Goal: Information Seeking & Learning: Learn about a topic

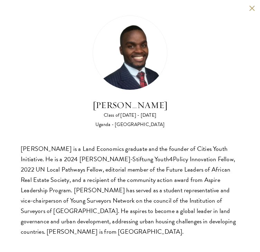
scroll to position [0, 0]
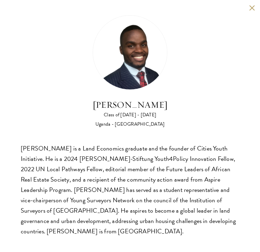
click at [249, 11] on div "[PERSON_NAME] Class of [DATE] - [DATE] [GEOGRAPHIC_DATA] - [GEOGRAPHIC_DATA] [G…" at bounding box center [130, 126] width 260 height 253
click at [249, 5] on button at bounding box center [252, 8] width 6 height 6
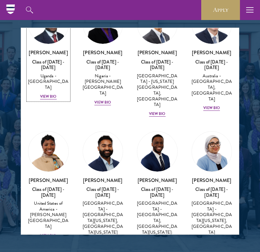
scroll to position [309, 0]
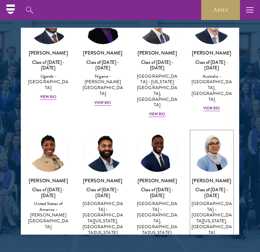
click at [208, 239] on div "View Bio" at bounding box center [211, 242] width 17 height 6
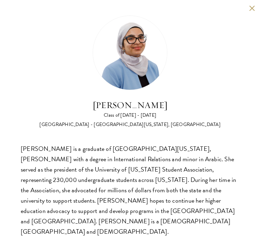
scroll to position [876, 0]
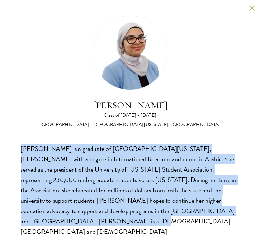
drag, startPoint x: 19, startPoint y: 148, endPoint x: 230, endPoint y: 210, distance: 219.5
click at [230, 210] on div "[PERSON_NAME] Class of [DATE] - [DATE] [GEOGRAPHIC_DATA] - [GEOGRAPHIC_DATA][US…" at bounding box center [130, 126] width 260 height 253
copy div "[PERSON_NAME] is a graduate of [GEOGRAPHIC_DATA][US_STATE], [PERSON_NAME] with …"
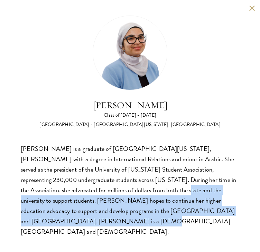
drag, startPoint x: 238, startPoint y: 209, endPoint x: 132, endPoint y: 191, distance: 108.1
click at [132, 191] on div "[PERSON_NAME] is a graduate of [GEOGRAPHIC_DATA][US_STATE], [PERSON_NAME] with …" at bounding box center [130, 190] width 219 height 93
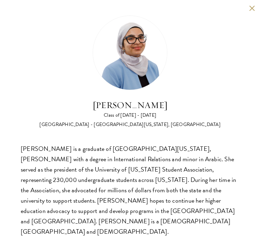
click at [72, 141] on div "[PERSON_NAME] Class of [DATE] - [DATE] [GEOGRAPHIC_DATA] - [GEOGRAPHIC_DATA][US…" at bounding box center [130, 127] width 219 height 222
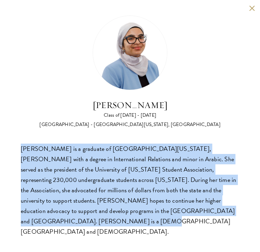
drag, startPoint x: 17, startPoint y: 152, endPoint x: 253, endPoint y: 210, distance: 243.4
click at [253, 210] on div "[PERSON_NAME] Class of [DATE] - [DATE] [GEOGRAPHIC_DATA] - [GEOGRAPHIC_DATA][US…" at bounding box center [130, 126] width 260 height 253
copy div "[PERSON_NAME] is a graduate of [GEOGRAPHIC_DATA][US_STATE], [PERSON_NAME] with …"
click at [250, 10] on button at bounding box center [252, 8] width 6 height 6
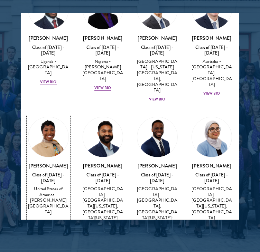
click at [48, 190] on div "[PERSON_NAME] Class of [DATE] - [DATE] [GEOGRAPHIC_DATA] - [PERSON_NAME][GEOGRA…" at bounding box center [48, 194] width 41 height 63
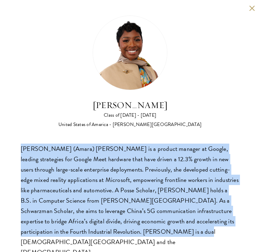
drag, startPoint x: 19, startPoint y: 148, endPoint x: 212, endPoint y: 231, distance: 210.2
click at [212, 231] on div "[PERSON_NAME] Class of [DATE] - [DATE] [GEOGRAPHIC_DATA] - [PERSON_NAME][GEOGRA…" at bounding box center [130, 137] width 260 height 274
copy div "[PERSON_NAME] (Amara) [PERSON_NAME] is a product manager at Google, leading str…"
click at [249, 6] on button at bounding box center [252, 8] width 6 height 6
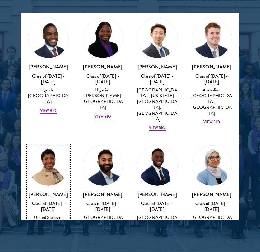
scroll to position [280, 0]
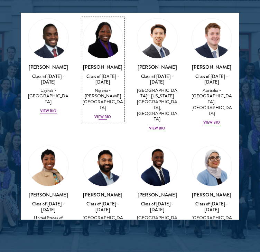
click at [101, 114] on div "View Bio" at bounding box center [102, 117] width 17 height 6
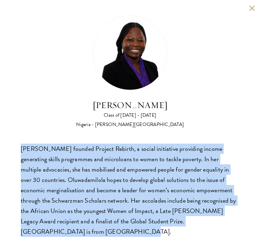
drag, startPoint x: 12, startPoint y: 148, endPoint x: 227, endPoint y: 223, distance: 227.9
click at [227, 223] on div "[PERSON_NAME] Class of [DATE] - [DATE] [GEOGRAPHIC_DATA] - [PERSON_NAME][GEOGRA…" at bounding box center [130, 126] width 260 height 253
copy div "[PERSON_NAME] founded Project Rebirth, a social initiative providing income gen…"
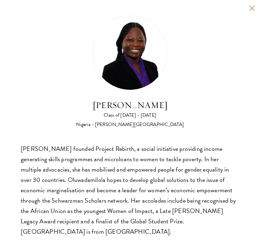
drag, startPoint x: 251, startPoint y: 15, endPoint x: 253, endPoint y: 8, distance: 7.4
click at [253, 0] on div "[PERSON_NAME] Class of [DATE] - [DATE] [GEOGRAPHIC_DATA] - [PERSON_NAME][GEOGRA…" at bounding box center [130, 0] width 260 height 0
click at [253, 8] on button at bounding box center [252, 8] width 6 height 6
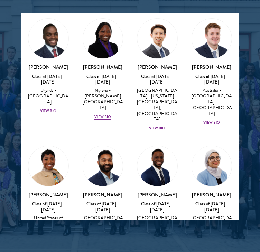
click at [258, 32] on div at bounding box center [130, 47] width 260 height 427
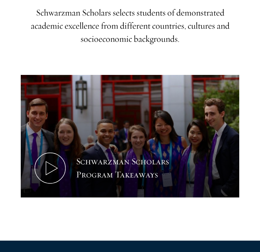
scroll to position [876, 0]
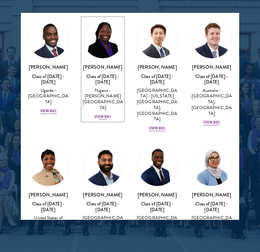
click at [103, 99] on div "[PERSON_NAME] Class of [DATE] - [DATE] [GEOGRAPHIC_DATA] - [PERSON_NAME][GEOGRA…" at bounding box center [103, 92] width 41 height 57
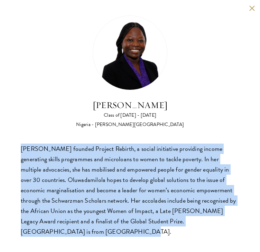
drag, startPoint x: 17, startPoint y: 149, endPoint x: 248, endPoint y: 238, distance: 248.0
click at [248, 238] on div "[PERSON_NAME] Class of [DATE] - [DATE] [GEOGRAPHIC_DATA] - [PERSON_NAME][GEOGRA…" at bounding box center [130, 126] width 260 height 253
copy div "[PERSON_NAME] founded Project Rebirth, a social initiative providing income gen…"
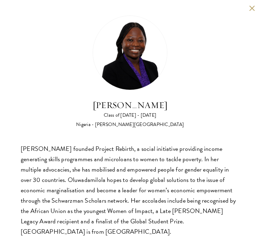
click at [256, 9] on div "[PERSON_NAME] Class of [DATE] - [DATE] [GEOGRAPHIC_DATA] - [PERSON_NAME][GEOGRA…" at bounding box center [130, 126] width 260 height 253
click at [253, 10] on button at bounding box center [252, 8] width 6 height 6
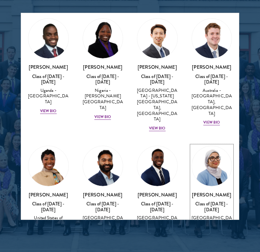
click at [204, 252] on div "View Bio" at bounding box center [211, 256] width 17 height 6
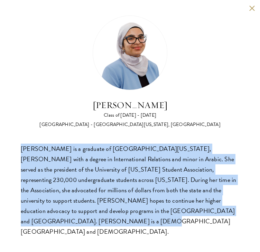
drag, startPoint x: 19, startPoint y: 149, endPoint x: 239, endPoint y: 225, distance: 233.3
click at [239, 225] on div "[PERSON_NAME] Class of [DATE] - [DATE] [GEOGRAPHIC_DATA] - [GEOGRAPHIC_DATA][US…" at bounding box center [130, 126] width 260 height 253
copy div "[PERSON_NAME] is a graduate of [GEOGRAPHIC_DATA][US_STATE], [PERSON_NAME] with …"
click at [226, 171] on div "[PERSON_NAME] is a graduate of [GEOGRAPHIC_DATA][US_STATE], [PERSON_NAME] with …" at bounding box center [130, 190] width 219 height 93
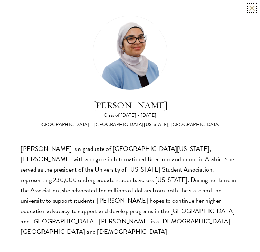
click at [252, 9] on button at bounding box center [252, 8] width 6 height 6
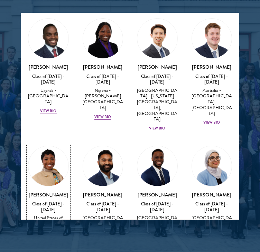
click at [45, 248] on div "View Bio" at bounding box center [48, 251] width 17 height 6
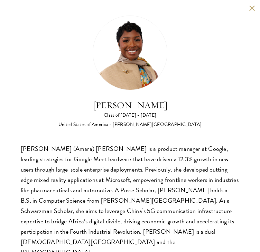
click at [242, 10] on div "[PERSON_NAME] Class of [DATE] - [DATE] [GEOGRAPHIC_DATA] - [PERSON_NAME][GEOGRA…" at bounding box center [130, 137] width 260 height 274
click at [249, 10] on button at bounding box center [252, 8] width 6 height 6
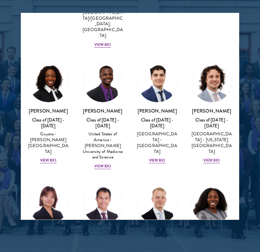
scroll to position [1438, 0]
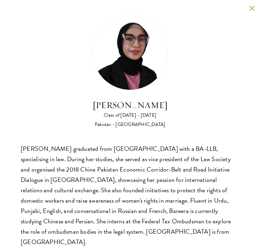
scroll to position [0, 0]
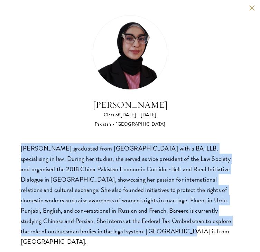
drag, startPoint x: 21, startPoint y: 145, endPoint x: 149, endPoint y: 243, distance: 161.6
click at [149, 243] on div "Bree Javed Class of [DATE] - [DATE] [GEOGRAPHIC_DATA] - [GEOGRAPHIC_DATA] [PERS…" at bounding box center [130, 131] width 260 height 263
copy div "[PERSON_NAME] graduated from [GEOGRAPHIC_DATA] with a BA-LLB, specialising in l…"
click at [218, 172] on div "[PERSON_NAME] graduated from [GEOGRAPHIC_DATA] with a BA-LLB, specialising in l…" at bounding box center [130, 196] width 219 height 104
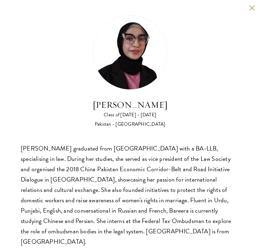
click at [109, 69] on img at bounding box center [130, 52] width 75 height 75
click at [249, 7] on button at bounding box center [252, 8] width 6 height 6
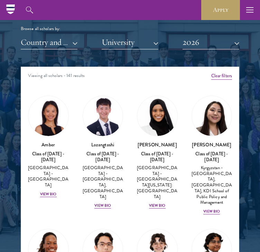
scroll to position [42, 0]
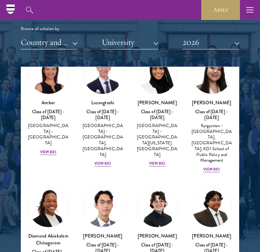
click at [154, 151] on div "[PERSON_NAME] Class of [DATE] - [DATE] [GEOGRAPHIC_DATA] - [GEOGRAPHIC_DATA][US…" at bounding box center [157, 111] width 55 height 128
click at [151, 161] on div "View Bio" at bounding box center [157, 164] width 17 height 6
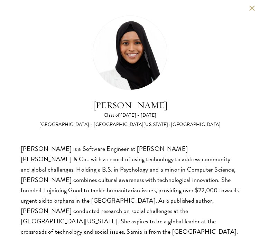
click at [106, 96] on div "[PERSON_NAME] Class of [DATE] - [DATE] [GEOGRAPHIC_DATA] - [GEOGRAPHIC_DATA][US…" at bounding box center [130, 72] width 219 height 113
